Goal: Information Seeking & Learning: Learn about a topic

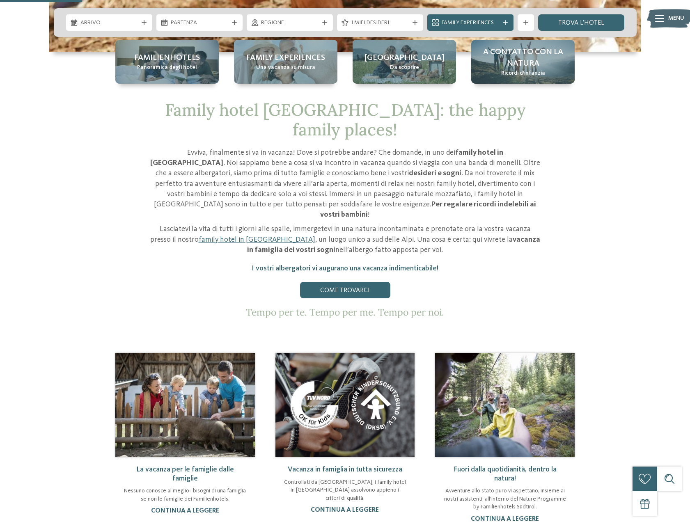
click at [587, 278] on div "Family hotel Alto Adige: the happy family places! Evviva, finalmente si va in v…" at bounding box center [345, 209] width 558 height 218
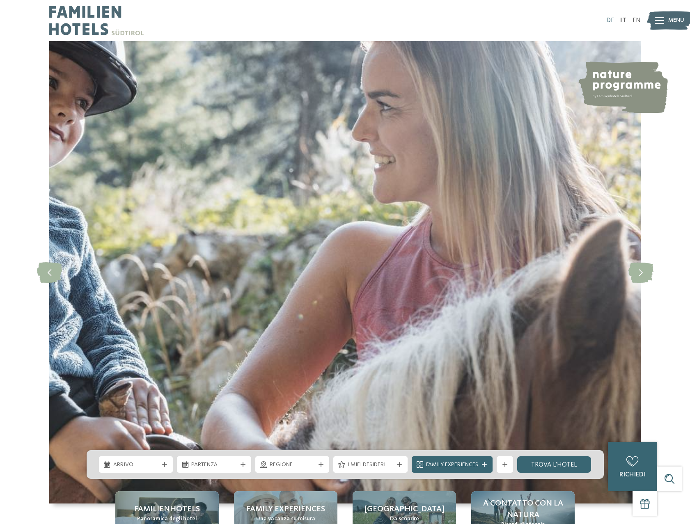
click at [609, 18] on link "DE" at bounding box center [610, 20] width 8 height 7
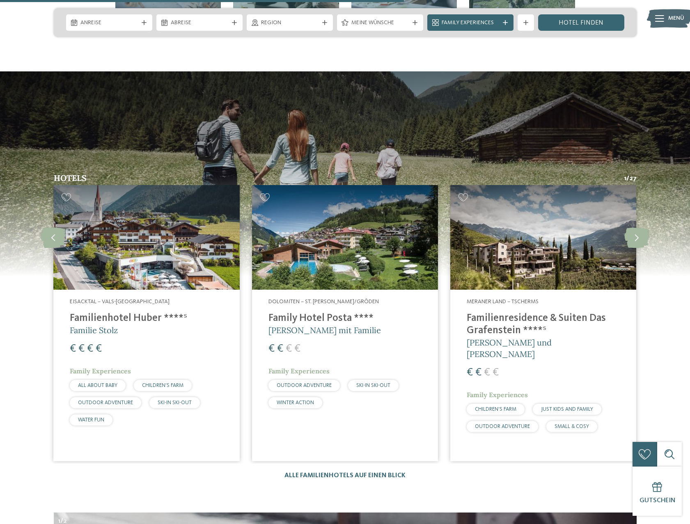
scroll to position [2217, 0]
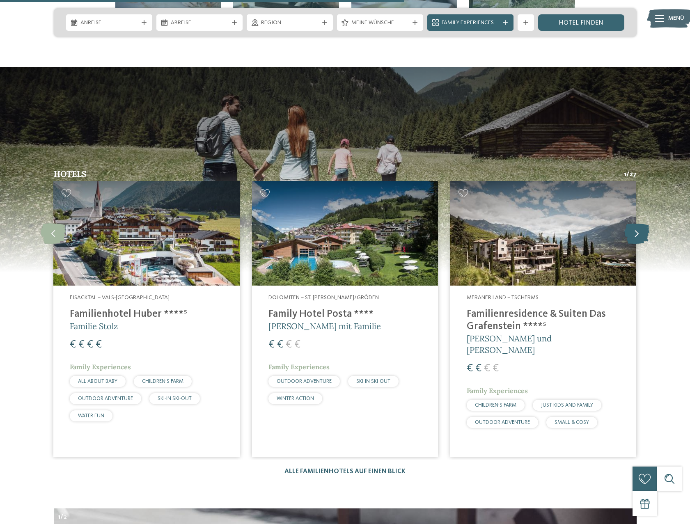
click at [635, 223] on icon at bounding box center [637, 233] width 25 height 21
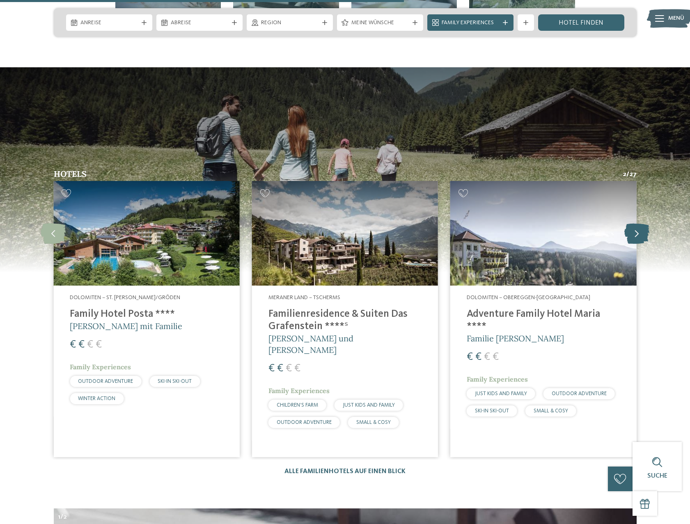
click at [635, 223] on icon at bounding box center [637, 233] width 25 height 21
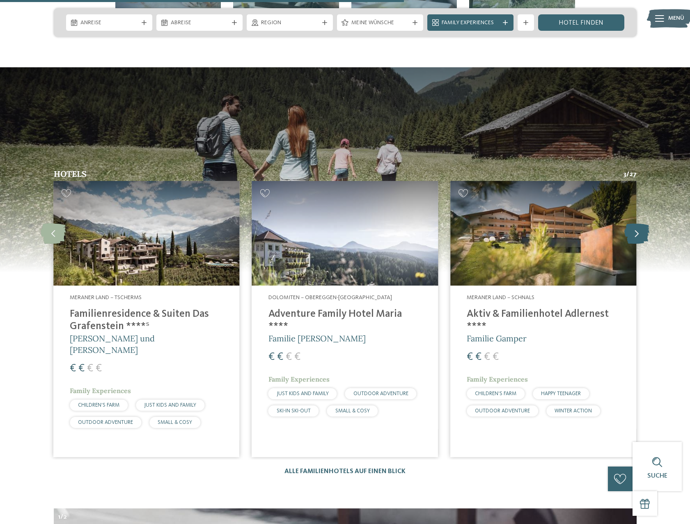
click at [635, 223] on icon at bounding box center [637, 233] width 25 height 21
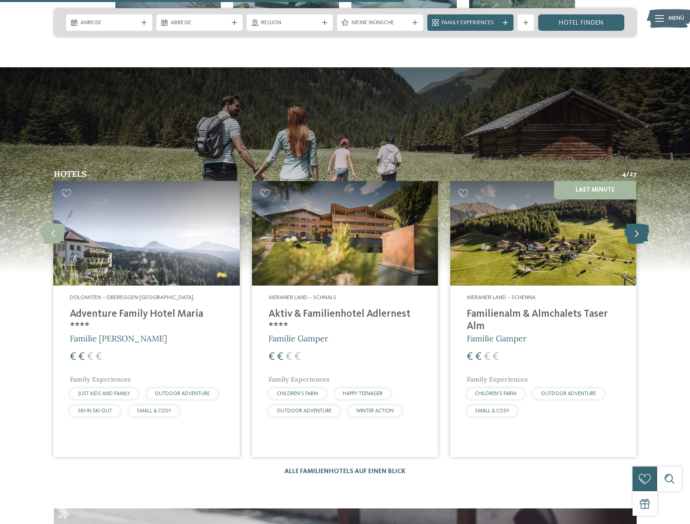
click at [635, 223] on icon at bounding box center [637, 233] width 25 height 21
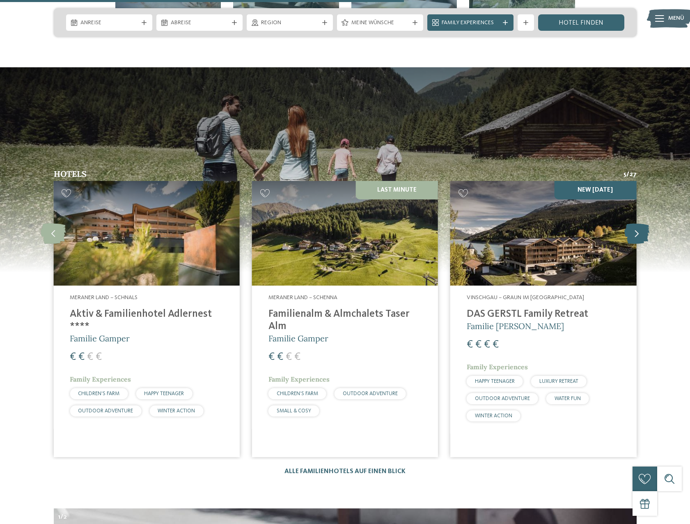
click at [632, 223] on icon at bounding box center [637, 233] width 25 height 21
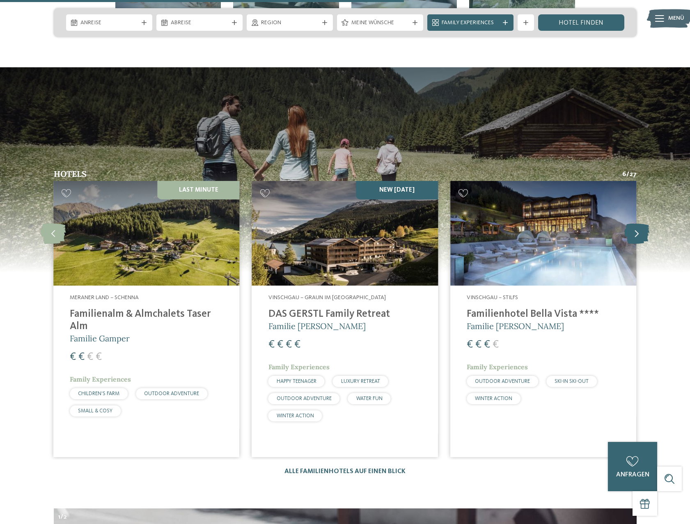
click at [632, 223] on icon at bounding box center [637, 233] width 25 height 21
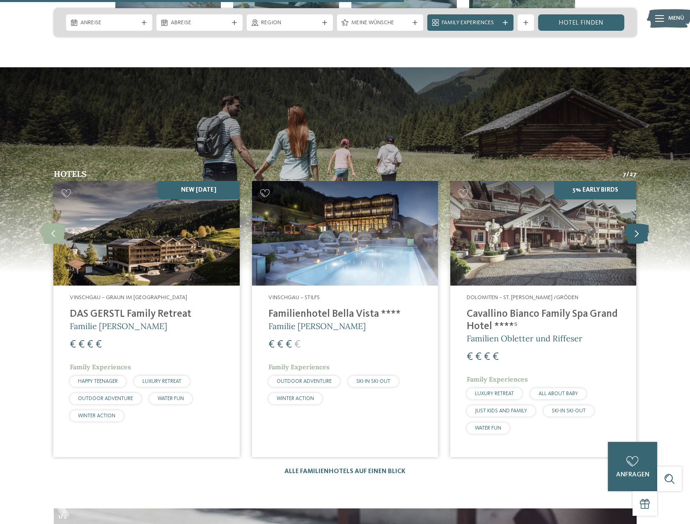
click at [632, 223] on icon at bounding box center [637, 233] width 25 height 21
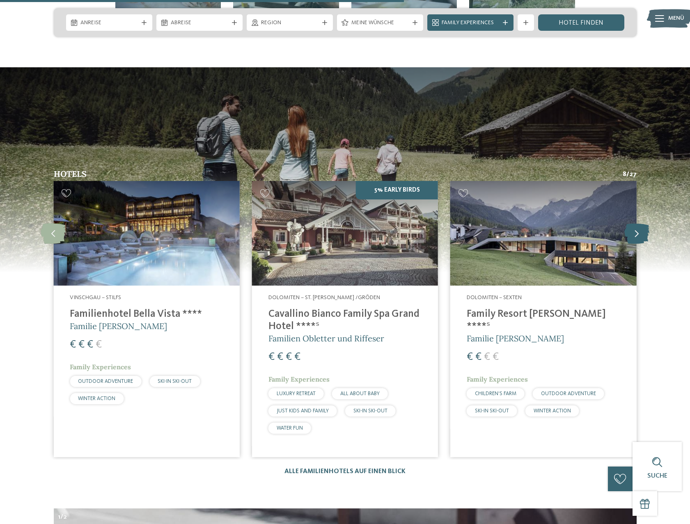
click at [632, 223] on icon at bounding box center [637, 233] width 25 height 21
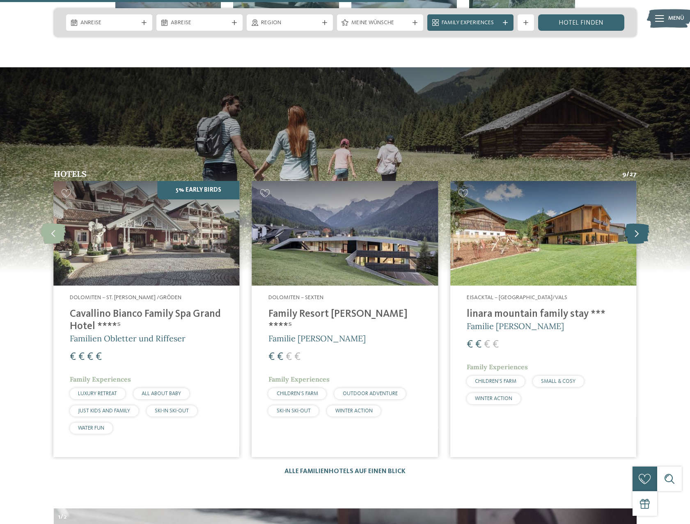
click at [632, 223] on icon at bounding box center [637, 233] width 25 height 21
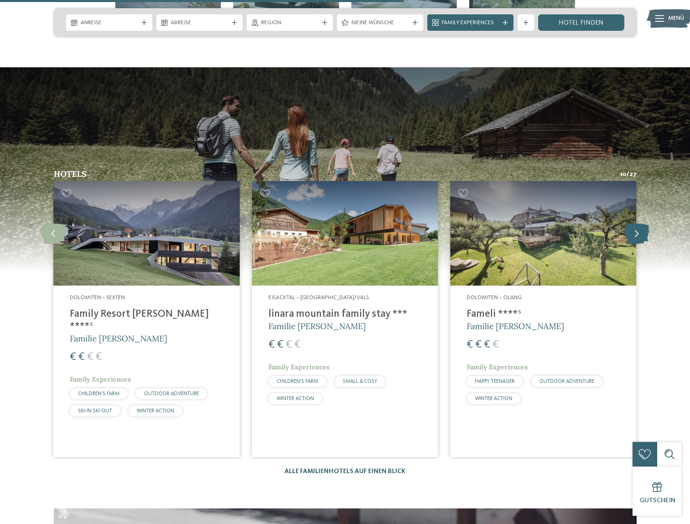
click at [632, 223] on icon at bounding box center [637, 233] width 25 height 21
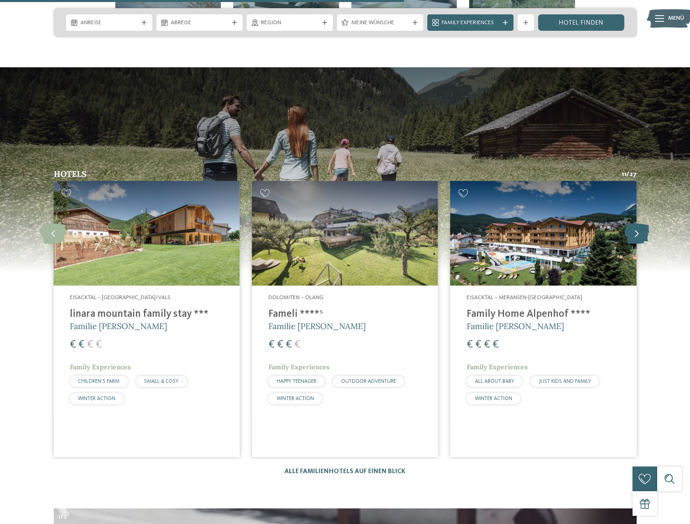
click at [632, 223] on icon at bounding box center [637, 233] width 25 height 21
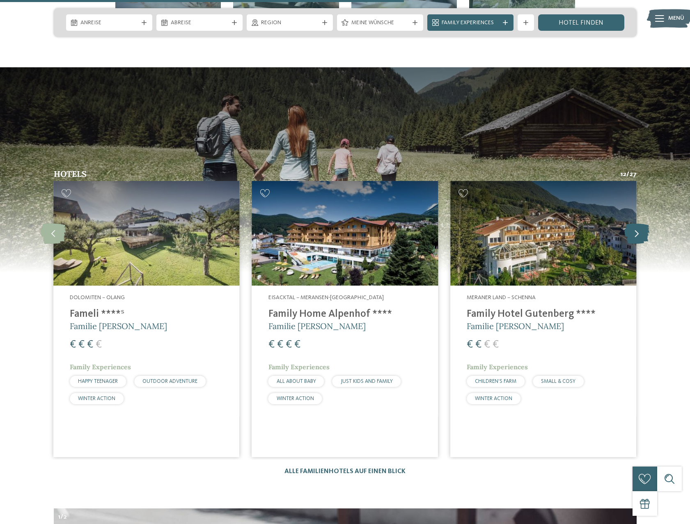
click at [632, 223] on icon at bounding box center [637, 233] width 25 height 21
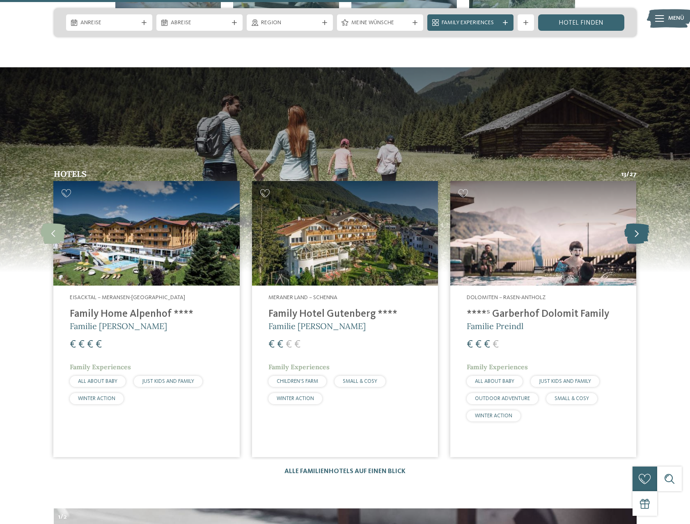
click at [632, 223] on icon at bounding box center [637, 233] width 25 height 21
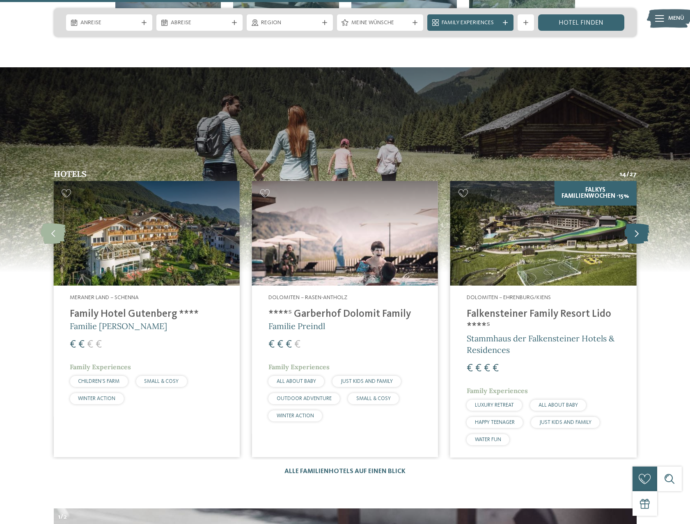
click at [632, 223] on icon at bounding box center [637, 233] width 25 height 21
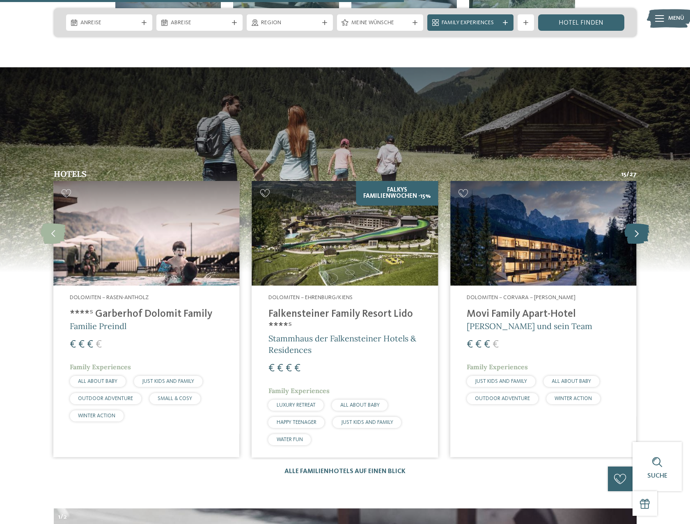
click at [632, 223] on icon at bounding box center [637, 233] width 25 height 21
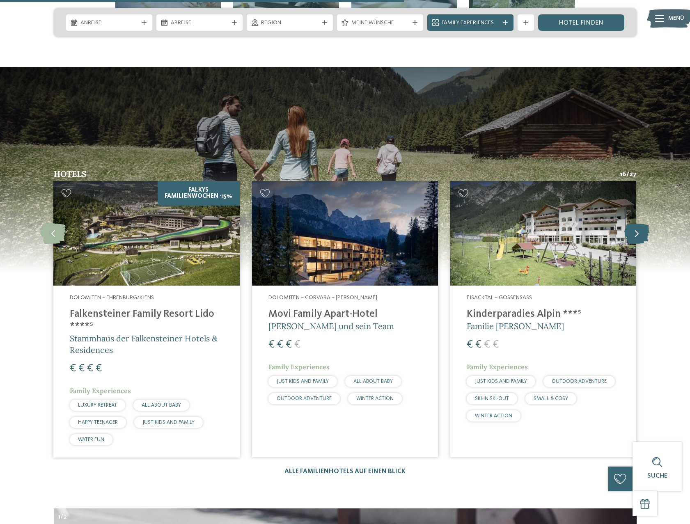
click at [632, 223] on icon at bounding box center [637, 233] width 25 height 21
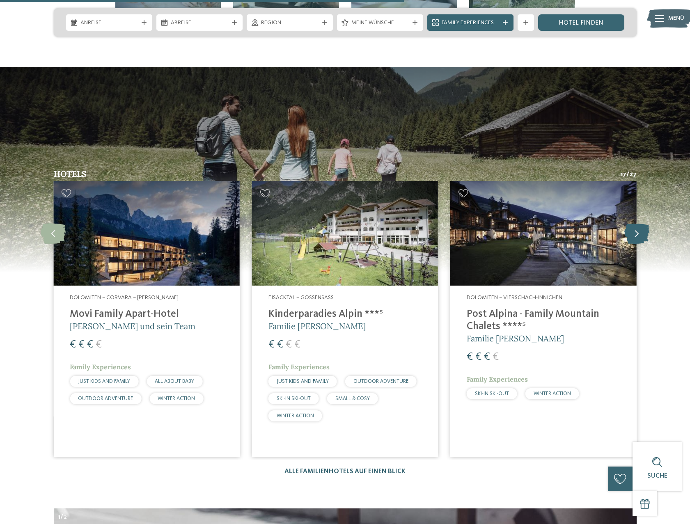
click at [632, 223] on icon at bounding box center [637, 233] width 25 height 21
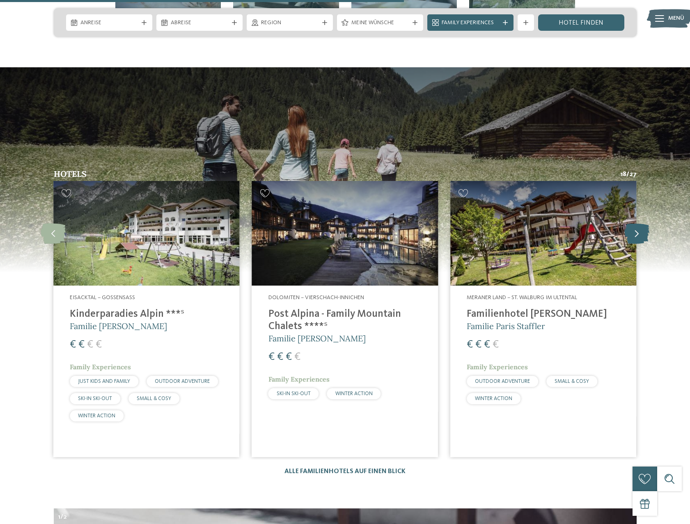
click at [632, 223] on icon at bounding box center [637, 233] width 25 height 21
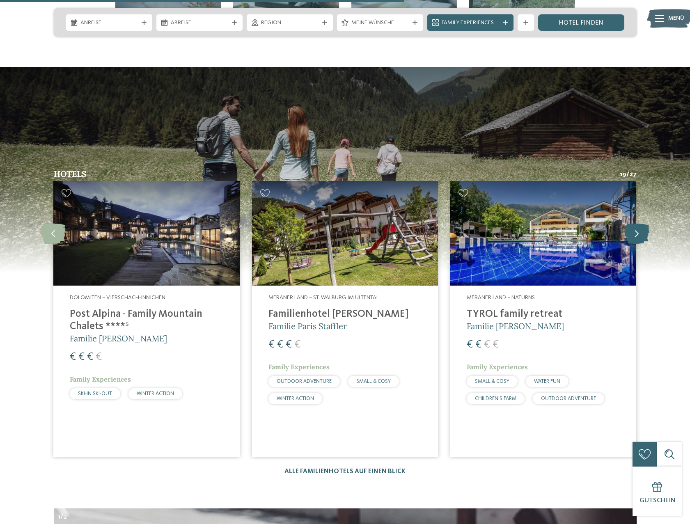
click at [632, 223] on icon at bounding box center [637, 233] width 25 height 21
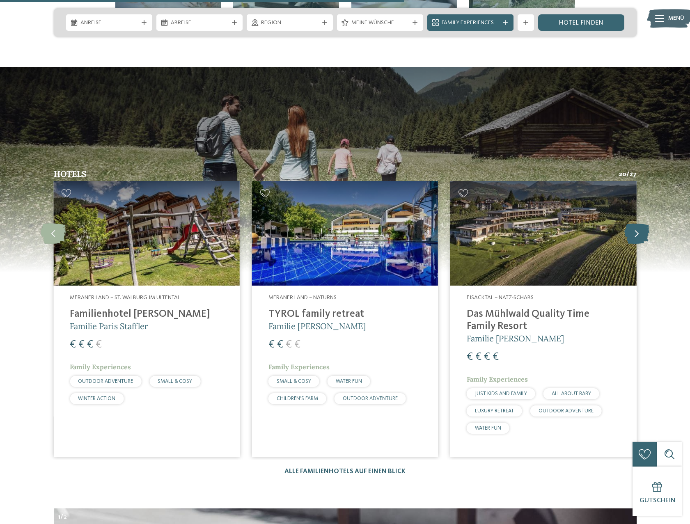
click at [632, 223] on icon at bounding box center [637, 233] width 25 height 21
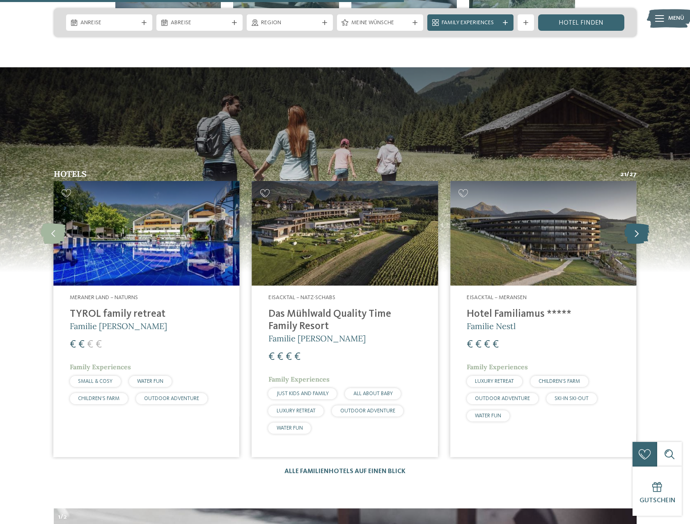
click at [632, 223] on icon at bounding box center [637, 233] width 25 height 21
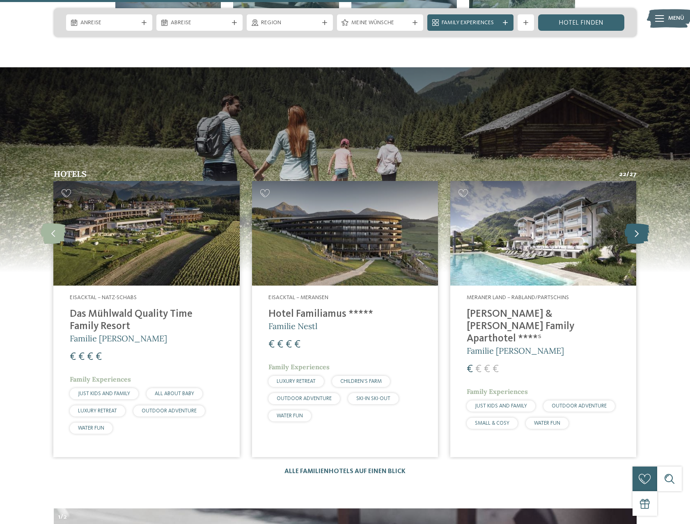
click at [633, 223] on icon at bounding box center [637, 233] width 25 height 21
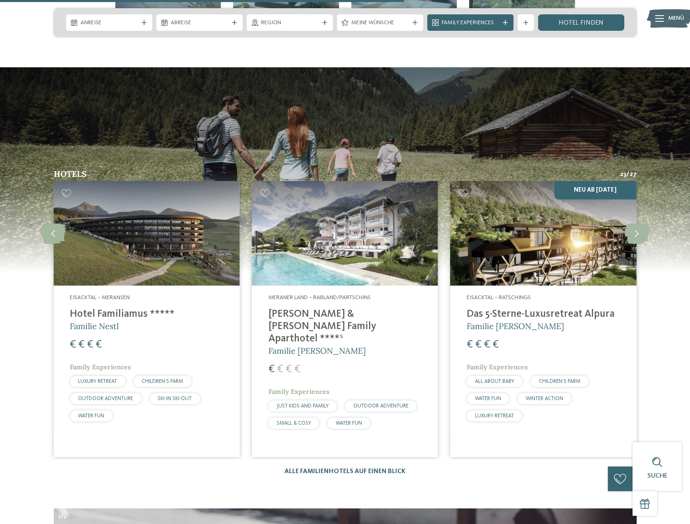
click at [155, 308] on h4 "Hotel Familiamus *****" at bounding box center [146, 314] width 153 height 12
click at [644, 223] on icon at bounding box center [637, 233] width 25 height 21
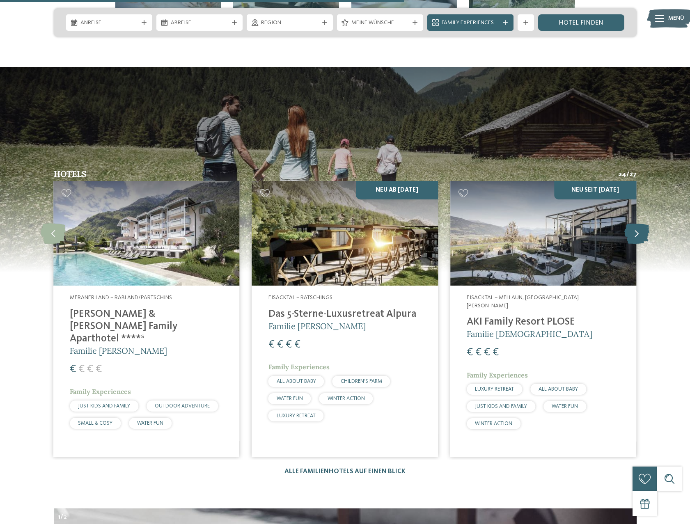
click at [644, 223] on icon at bounding box center [637, 233] width 25 height 21
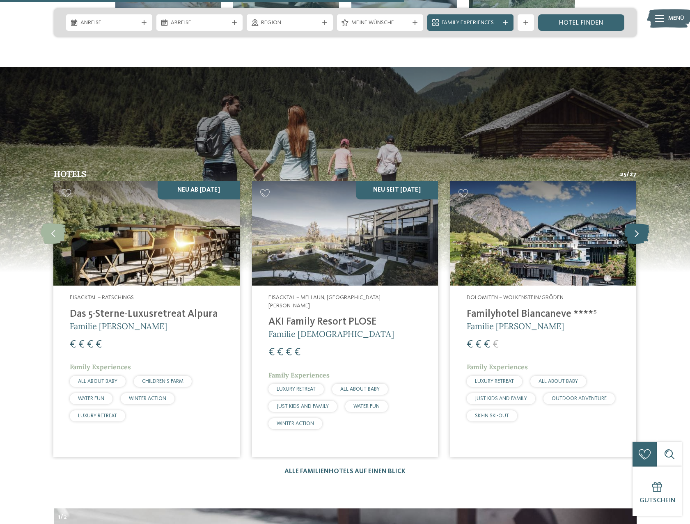
click at [644, 223] on icon at bounding box center [637, 233] width 25 height 21
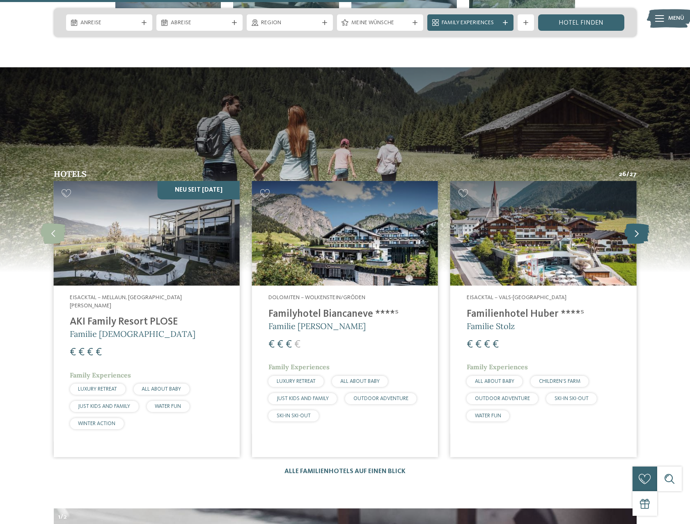
click at [636, 223] on icon at bounding box center [637, 233] width 25 height 21
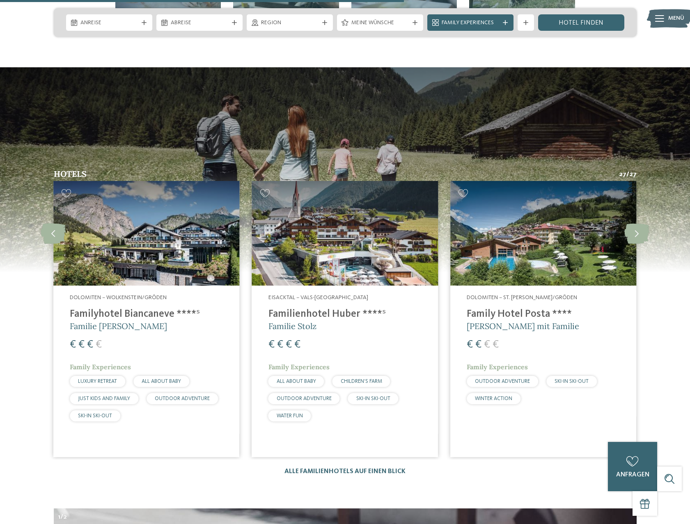
click at [319, 308] on h4 "Familienhotel Huber ****ˢ" at bounding box center [345, 314] width 153 height 12
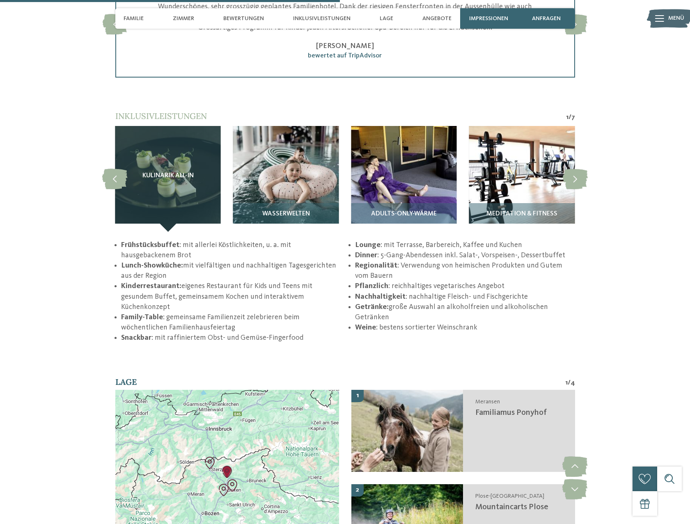
scroll to position [1314, 0]
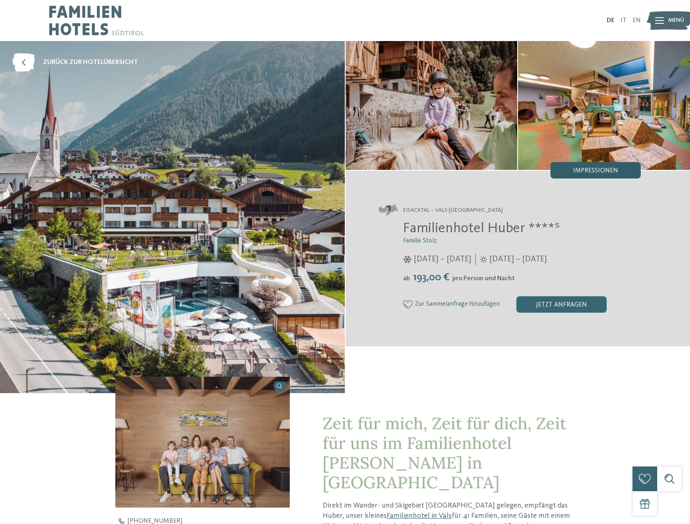
click at [586, 165] on div "Impressionen" at bounding box center [596, 170] width 90 height 16
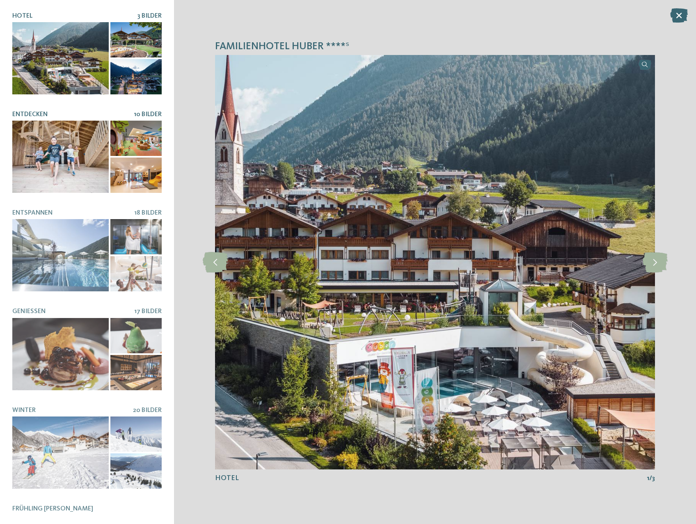
click at [57, 157] on div at bounding box center [60, 157] width 96 height 72
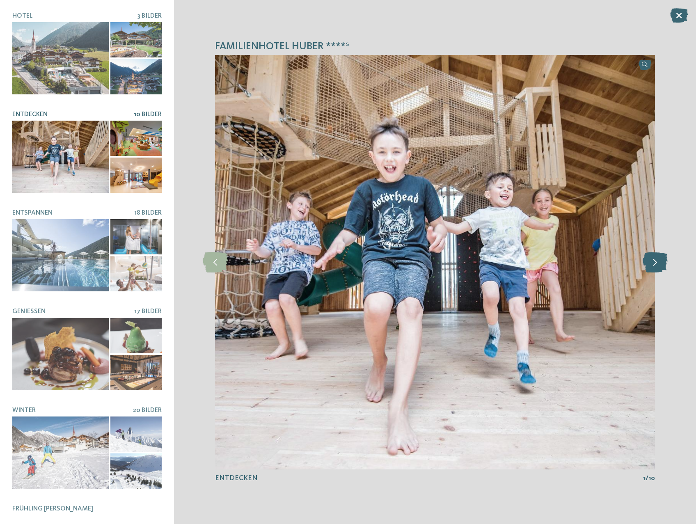
click at [654, 264] on icon at bounding box center [655, 262] width 25 height 21
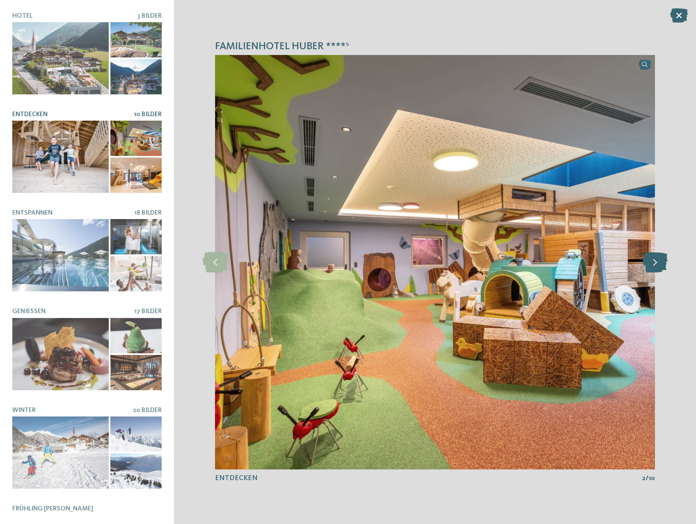
click at [654, 264] on icon at bounding box center [655, 262] width 25 height 21
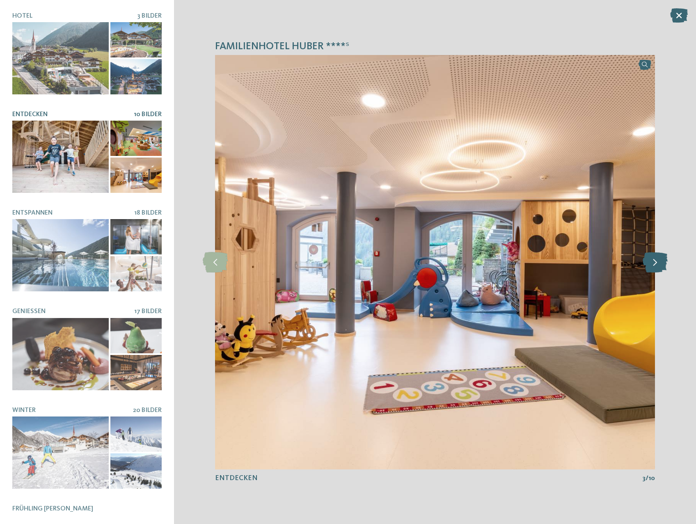
click at [654, 264] on icon at bounding box center [655, 262] width 25 height 21
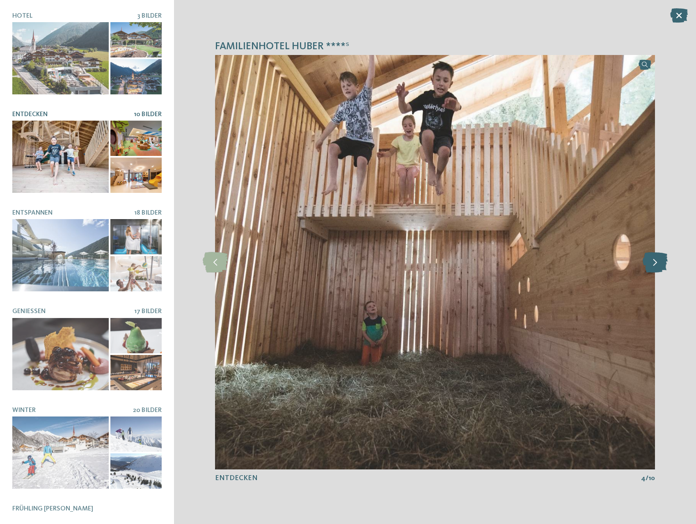
click at [654, 264] on icon at bounding box center [655, 262] width 25 height 21
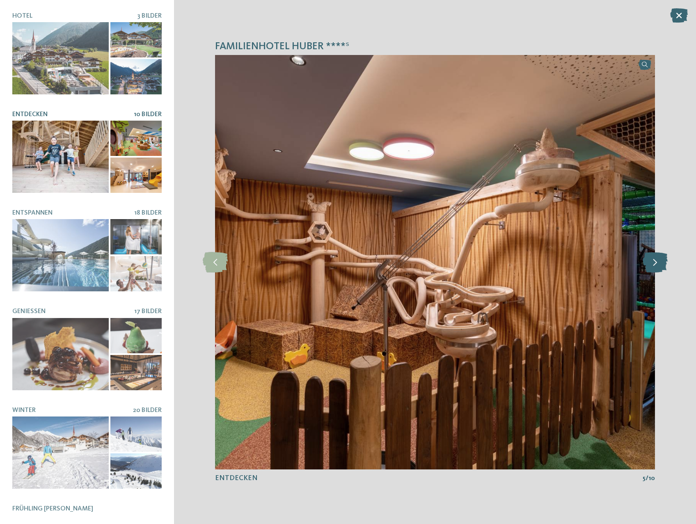
click at [654, 264] on icon at bounding box center [655, 262] width 25 height 21
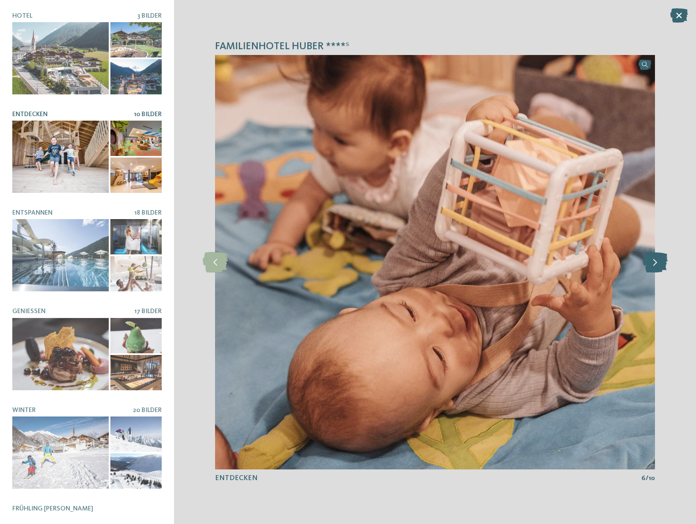
click at [654, 264] on icon at bounding box center [655, 262] width 25 height 21
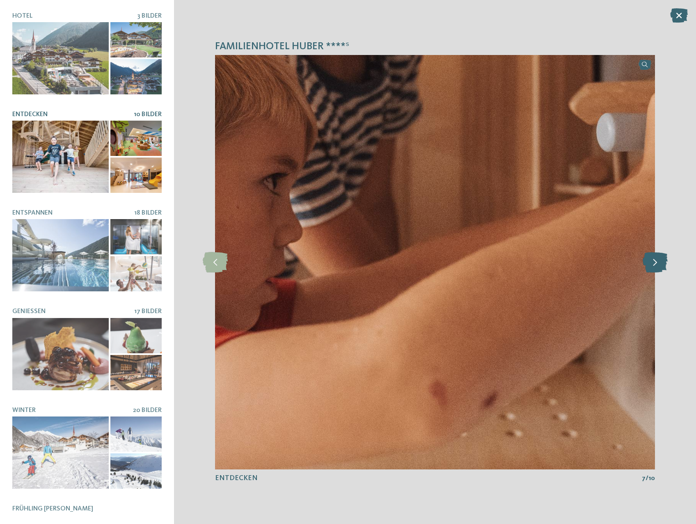
click at [654, 264] on icon at bounding box center [655, 262] width 25 height 21
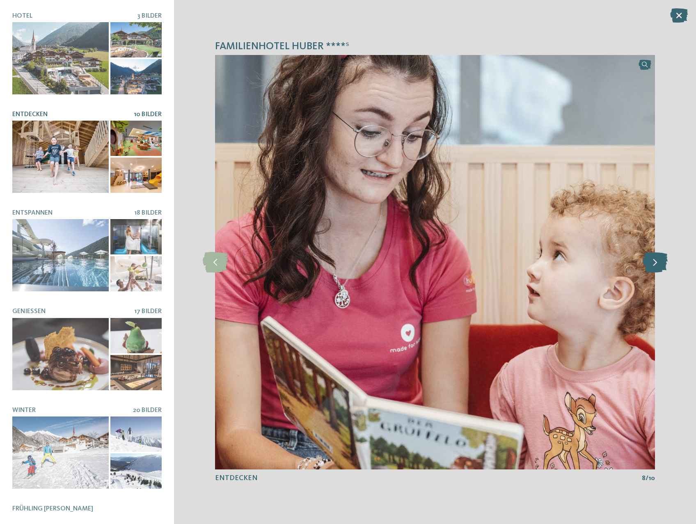
click at [654, 264] on icon at bounding box center [655, 262] width 25 height 21
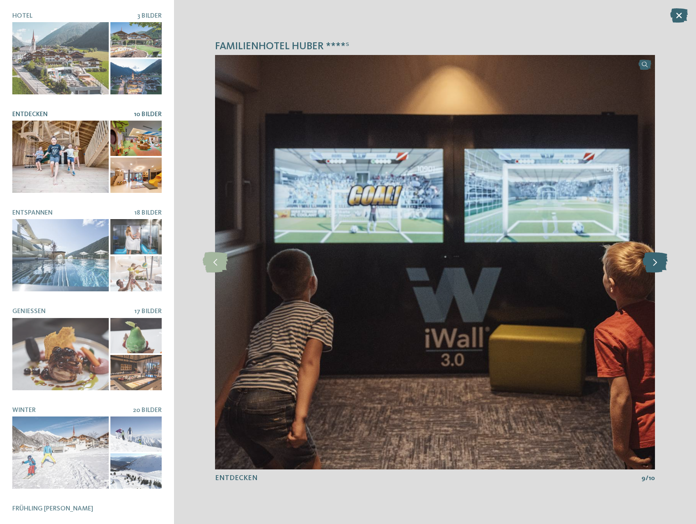
click at [650, 270] on icon at bounding box center [655, 262] width 25 height 21
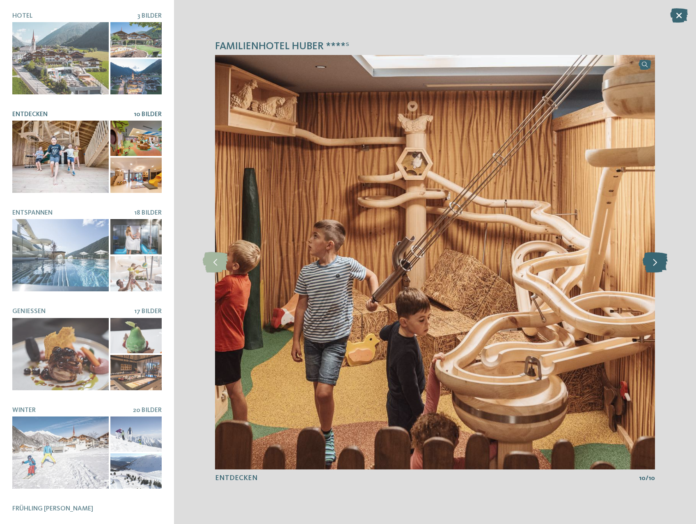
click at [650, 270] on icon at bounding box center [655, 262] width 25 height 21
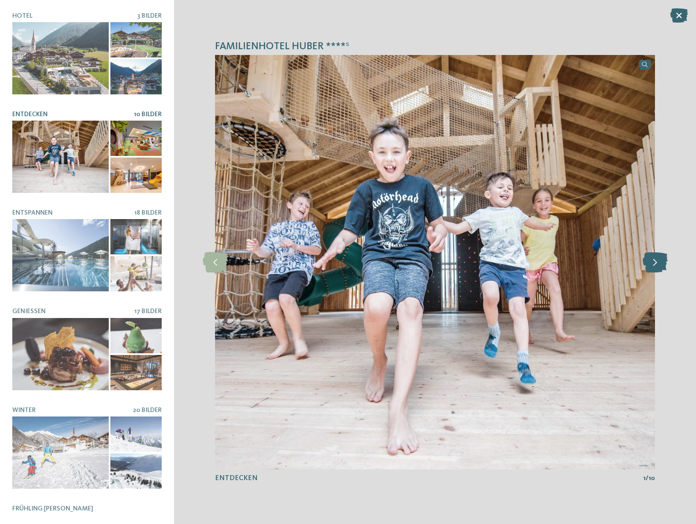
click at [650, 270] on icon at bounding box center [655, 262] width 25 height 21
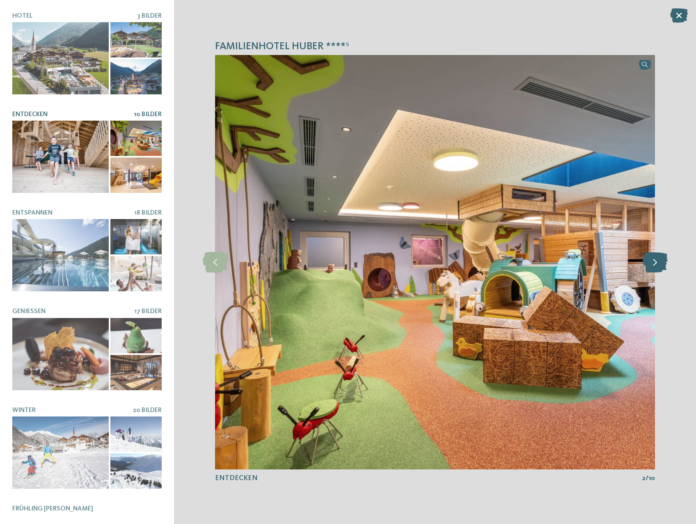
click at [650, 270] on icon at bounding box center [655, 262] width 25 height 21
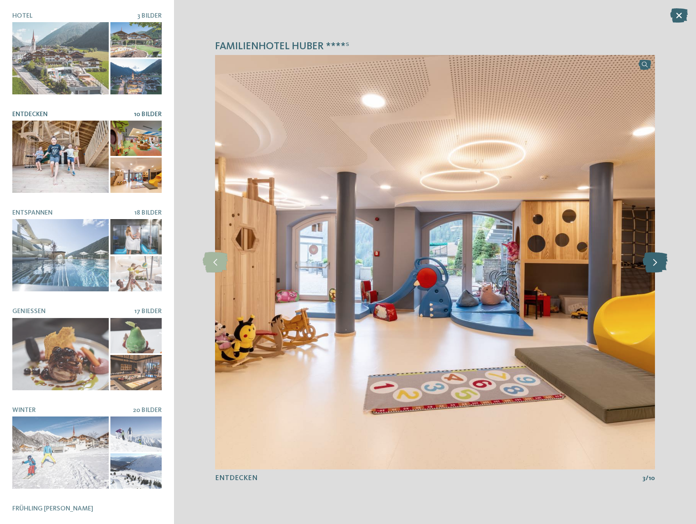
click at [650, 270] on icon at bounding box center [655, 262] width 25 height 21
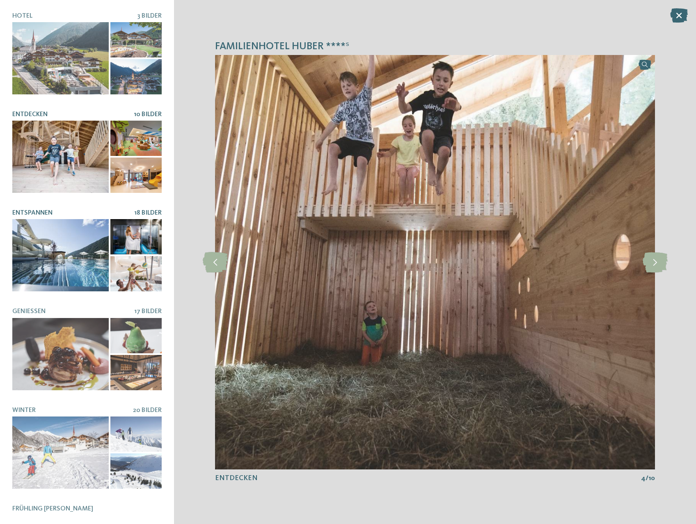
click at [84, 255] on div at bounding box center [60, 255] width 96 height 72
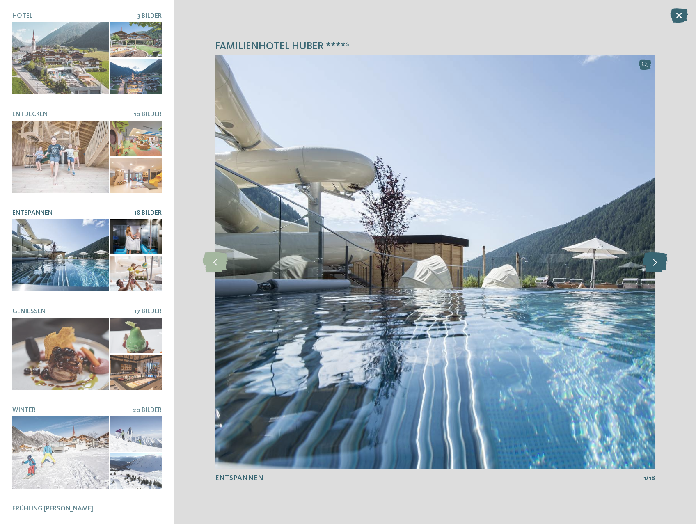
click at [652, 263] on icon at bounding box center [655, 262] width 25 height 21
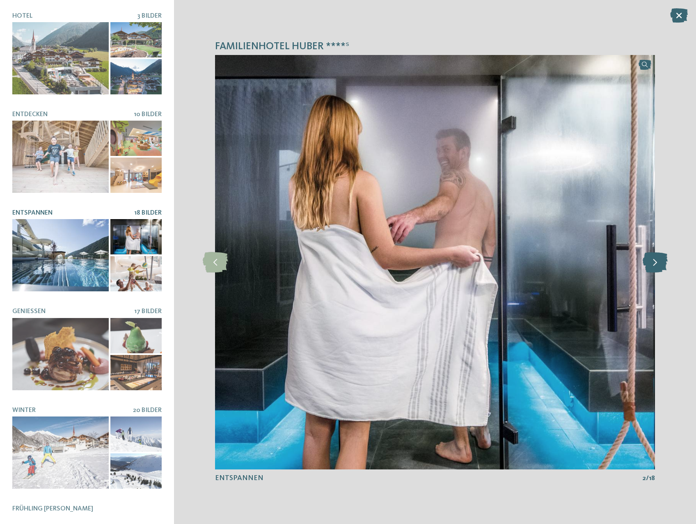
click at [652, 263] on icon at bounding box center [655, 262] width 25 height 21
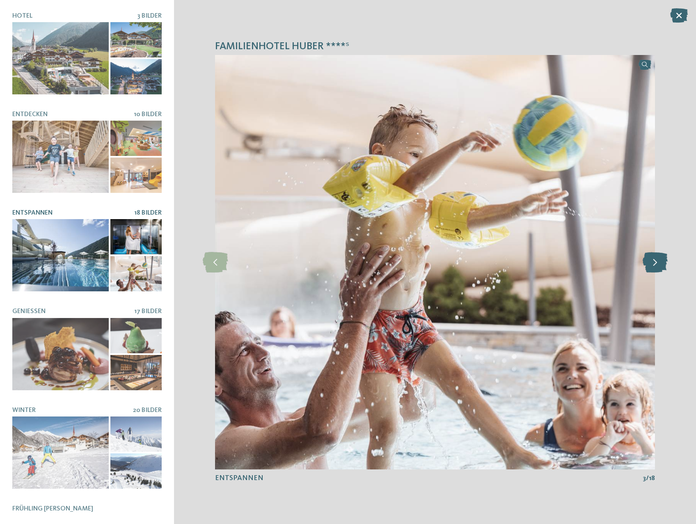
click at [652, 263] on icon at bounding box center [655, 262] width 25 height 21
